Goal: Information Seeking & Learning: Learn about a topic

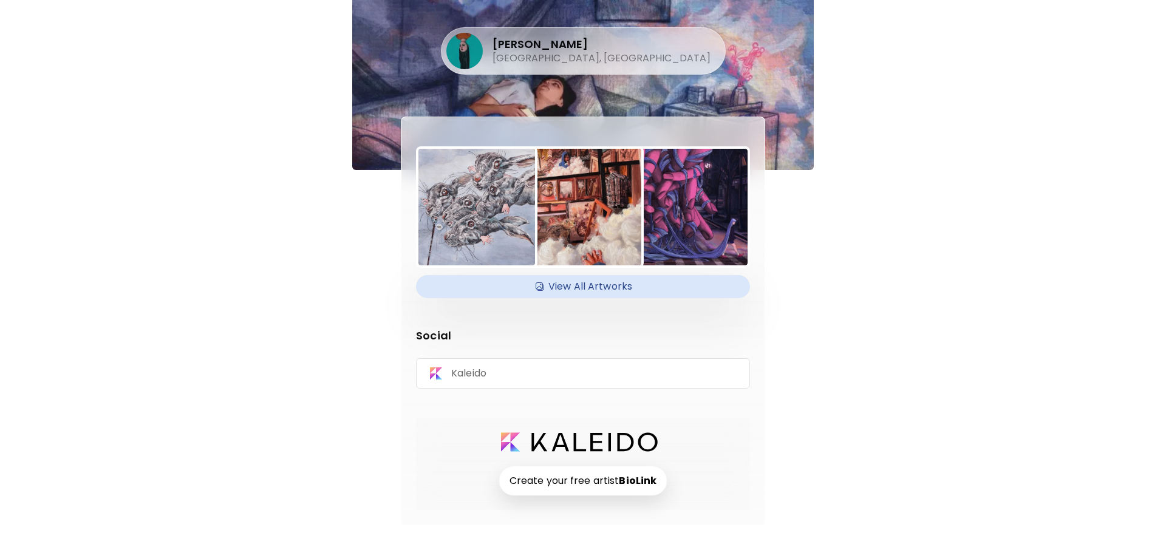
click at [573, 287] on h4 "View All Artworks" at bounding box center [582, 287] width 319 height 18
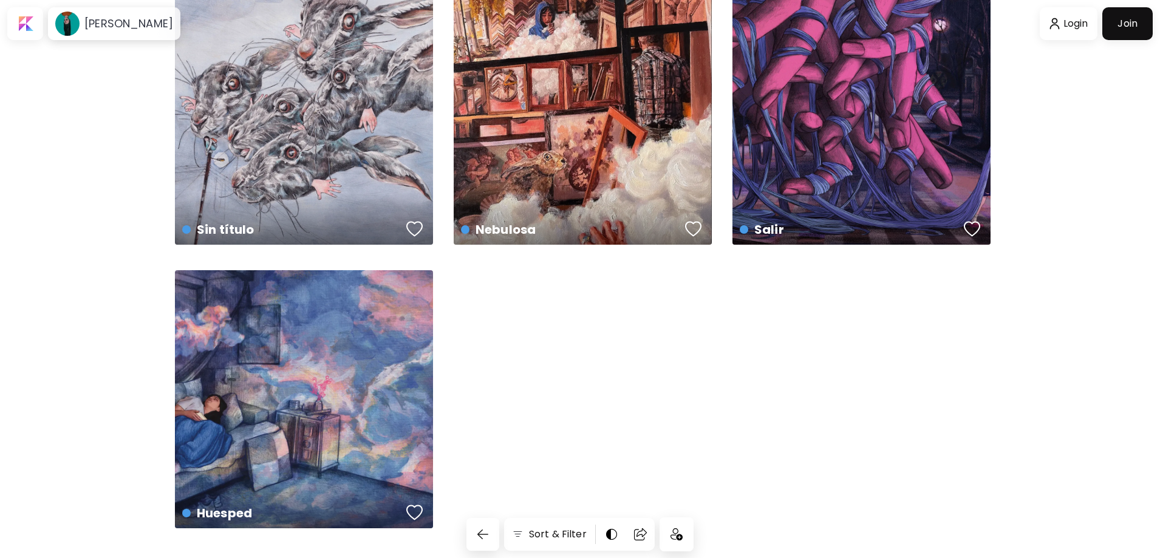
scroll to position [98, 0]
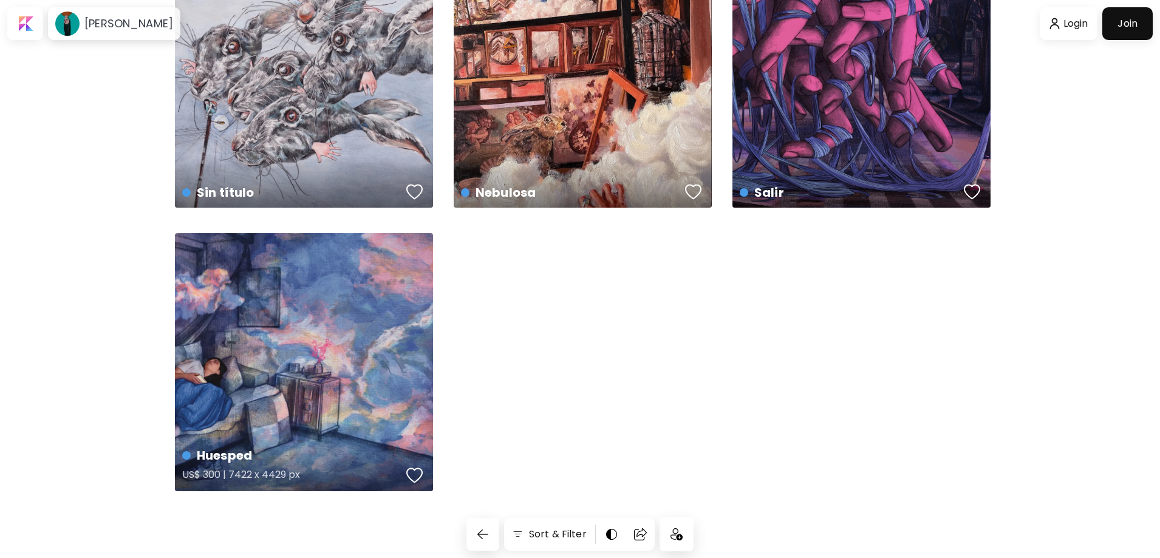
click at [352, 338] on div "Huesped US$ 300 | 7422 x 4429 px" at bounding box center [304, 362] width 258 height 258
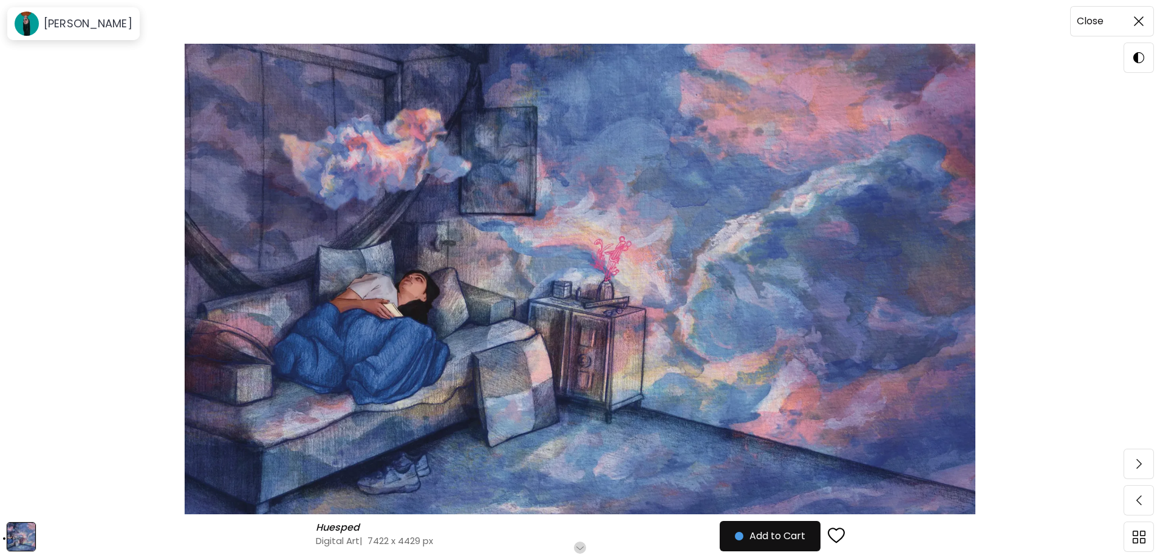
click at [1129, 31] on span at bounding box center [1139, 22] width 26 height 26
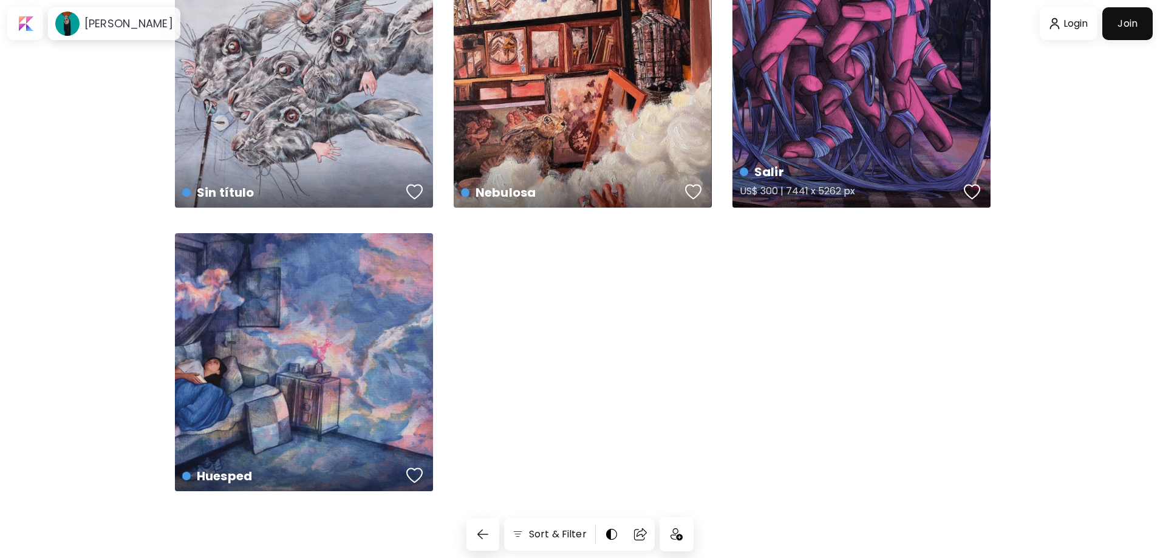
click at [925, 81] on div "Salir US$ 300 | 7441 x 5262 px" at bounding box center [862, 79] width 258 height 258
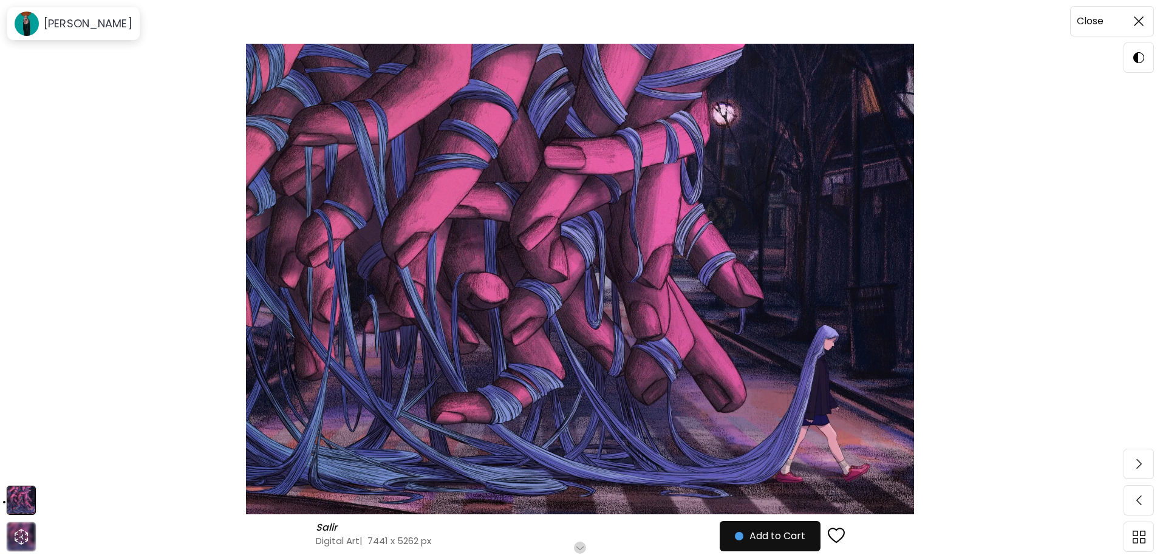
click at [1139, 21] on img at bounding box center [1139, 21] width 10 height 10
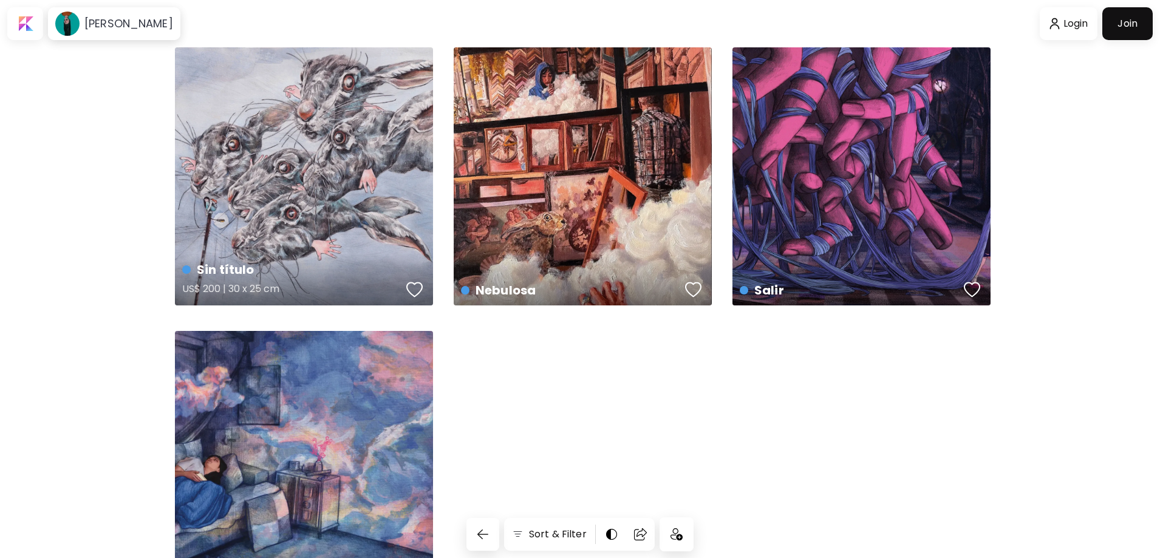
click at [341, 148] on div "Sin título US$ 200 | 30 x 25 cm" at bounding box center [304, 176] width 258 height 258
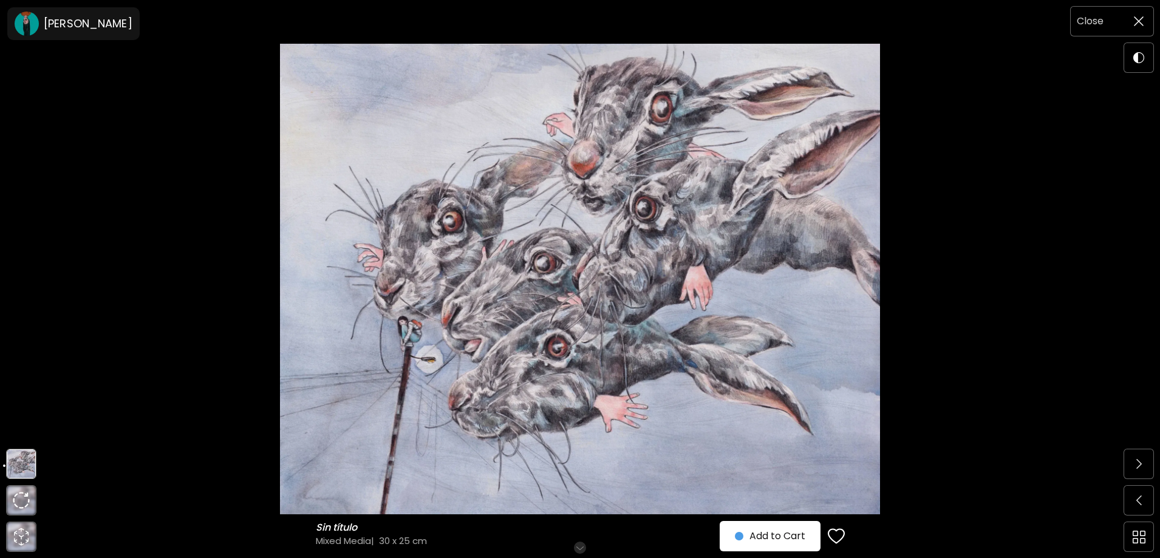
click at [1141, 22] on img at bounding box center [1139, 21] width 10 height 10
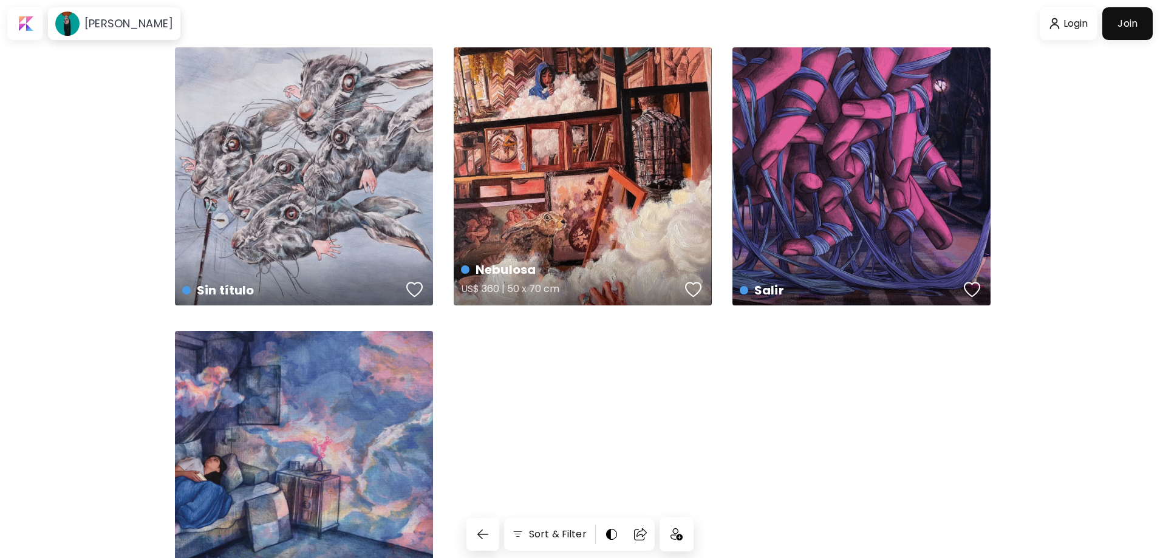
click at [590, 183] on div "Nebulosa US$ 360 | 50 x 70 cm" at bounding box center [583, 176] width 258 height 258
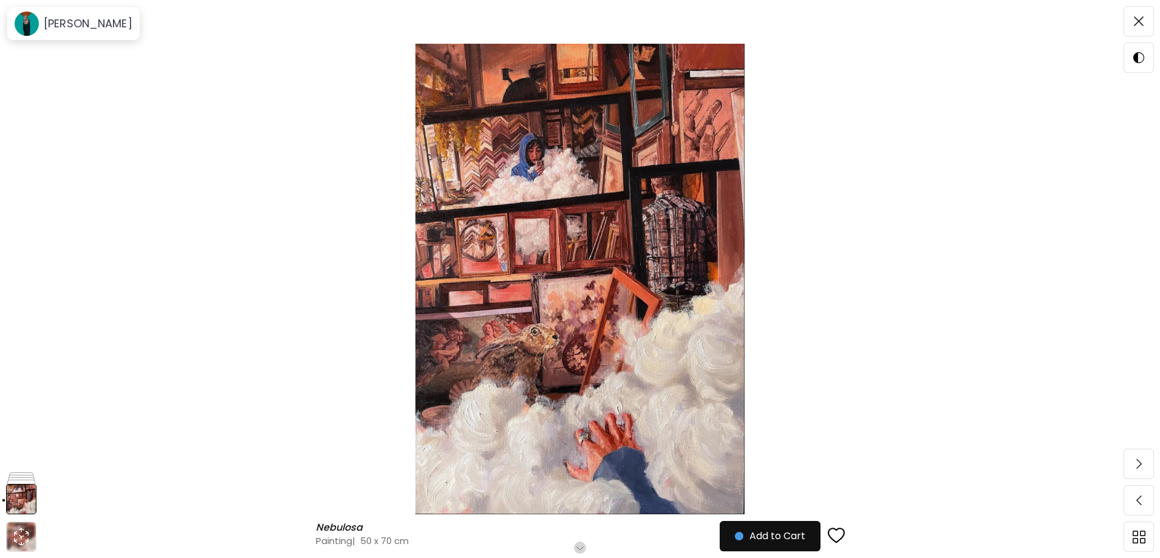
click at [493, 168] on img at bounding box center [580, 279] width 1058 height 471
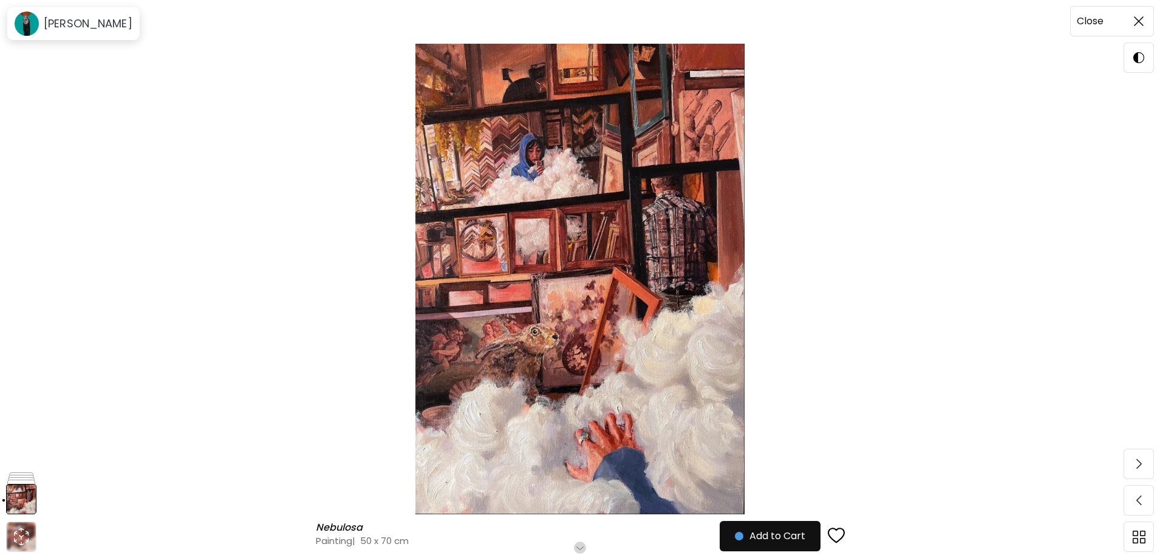
click at [1144, 21] on span at bounding box center [1139, 22] width 26 height 26
